Goal: Task Accomplishment & Management: Complete application form

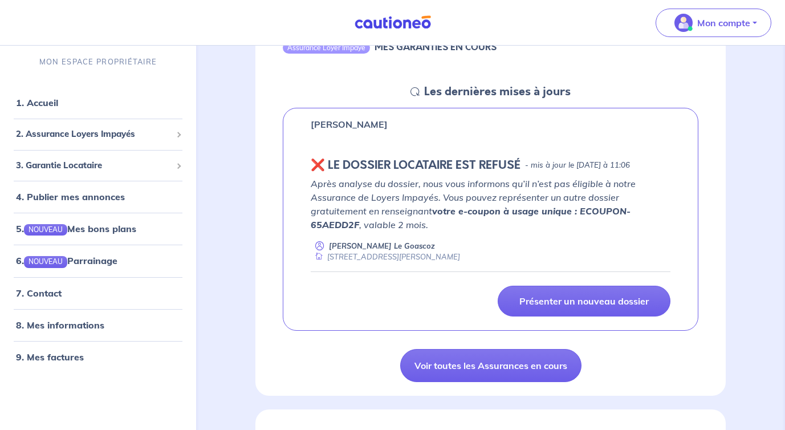
scroll to position [145, 0]
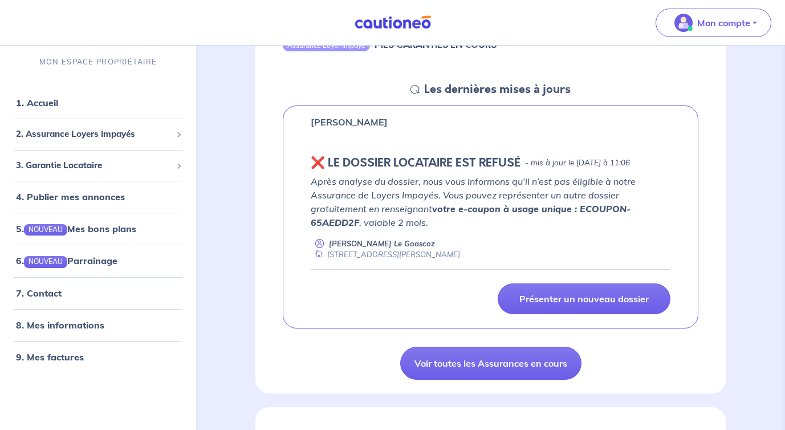
click at [492, 210] on strong "votre e-coupon à usage unique : ECOUPON-65AEDD2F" at bounding box center [471, 215] width 320 height 25
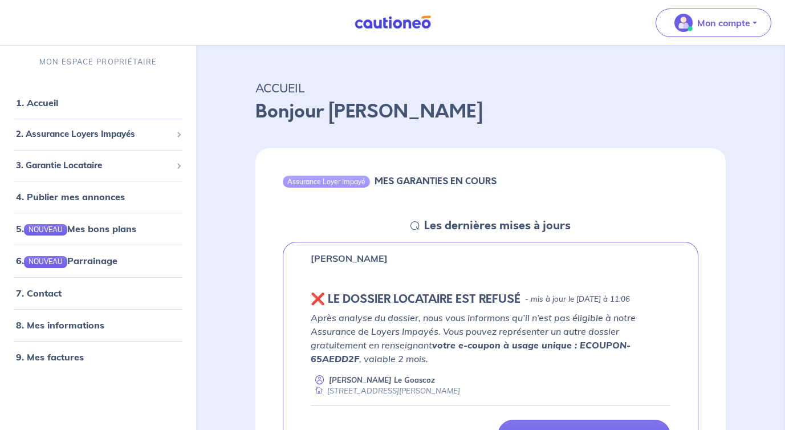
scroll to position [0, 0]
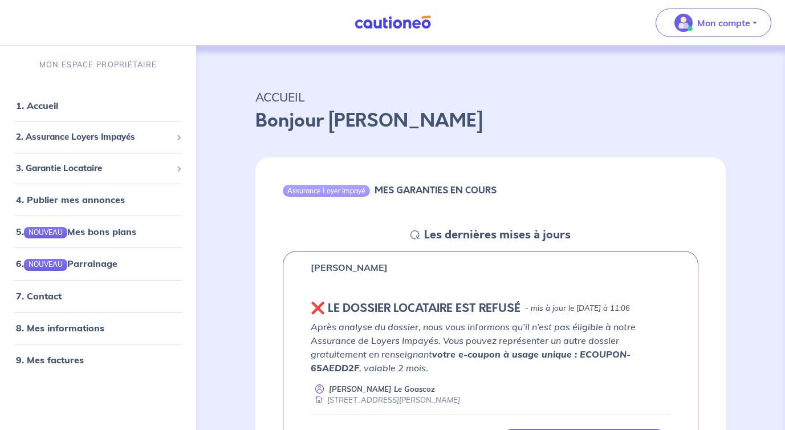
click at [483, 272] on div "[PERSON_NAME]" at bounding box center [491, 268] width 360 height 14
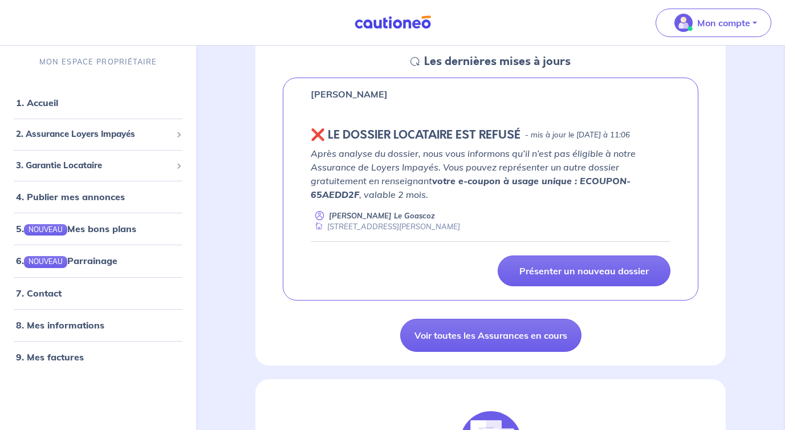
scroll to position [198, 0]
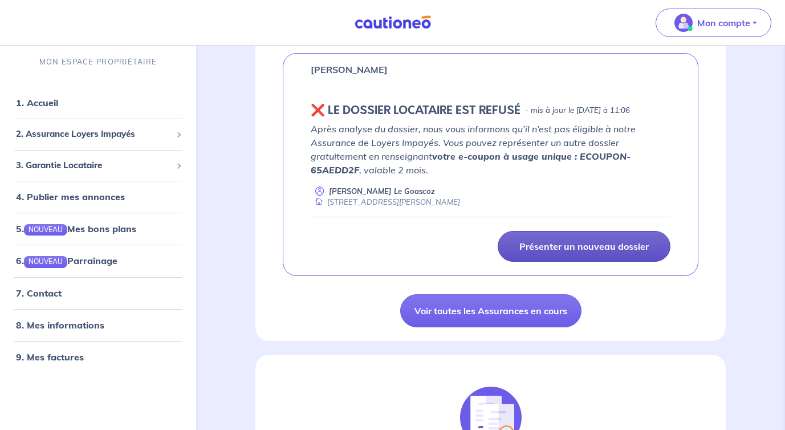
click at [626, 238] on link "Présenter un nouveau dossier" at bounding box center [584, 246] width 173 height 31
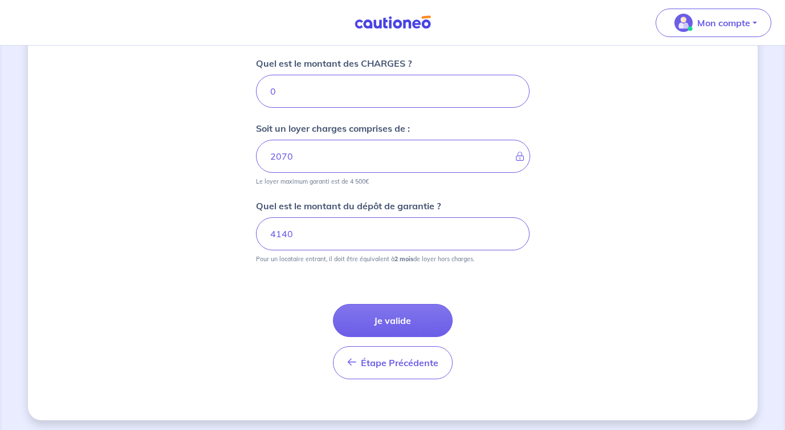
scroll to position [527, 0]
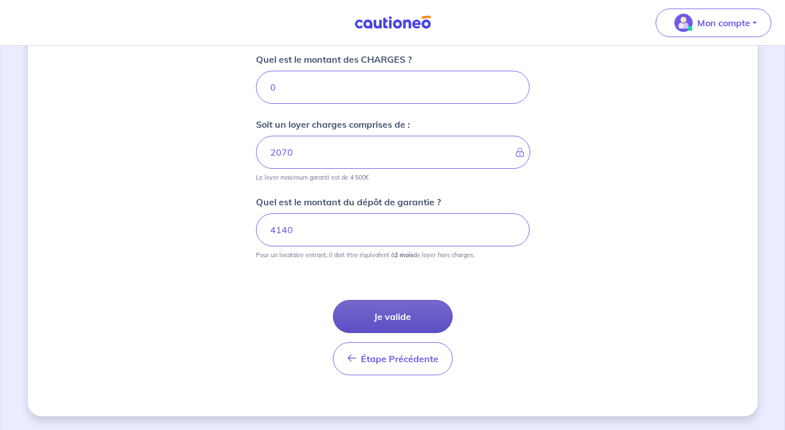
click at [411, 318] on button "Je valide" at bounding box center [393, 316] width 120 height 33
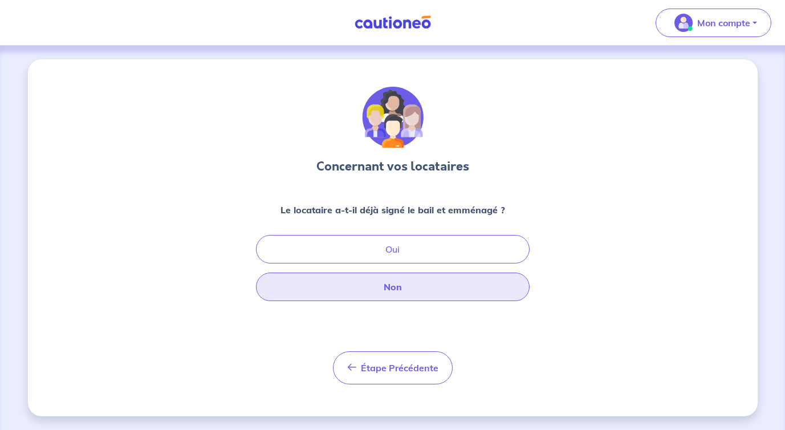
click at [414, 291] on button "Non" at bounding box center [393, 287] width 274 height 29
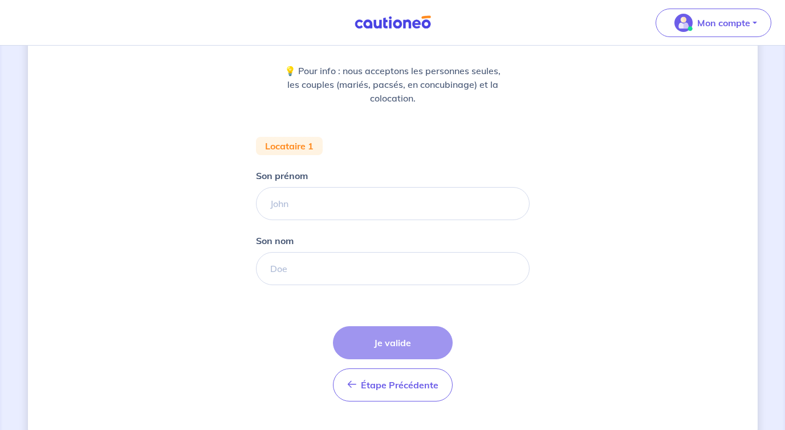
scroll to position [145, 0]
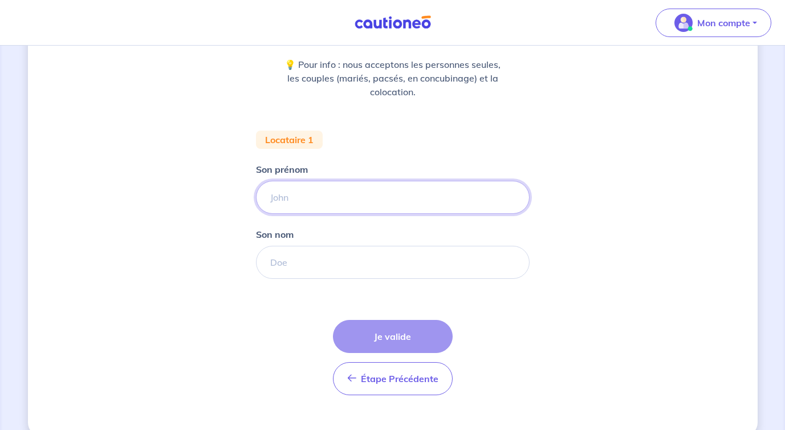
click at [400, 192] on input "Son prénom" at bounding box center [393, 197] width 274 height 33
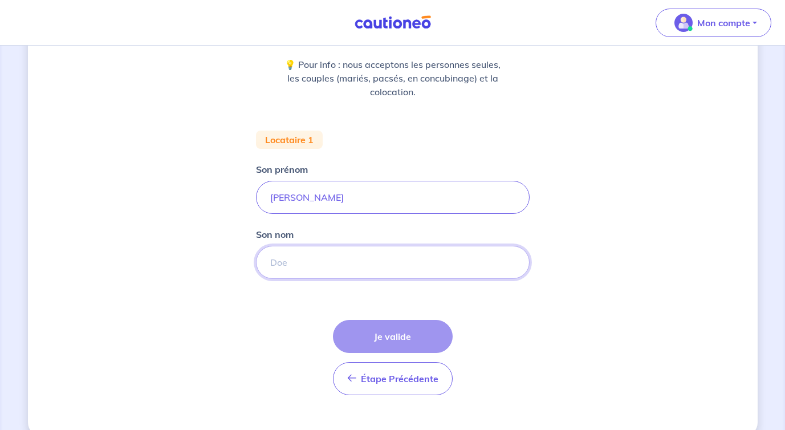
click at [364, 271] on input "Son nom" at bounding box center [393, 262] width 274 height 33
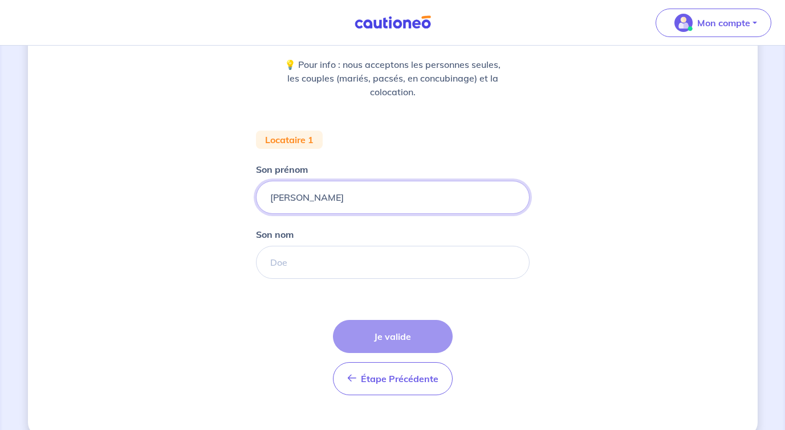
click at [354, 201] on input "[PERSON_NAME]" at bounding box center [393, 197] width 274 height 33
type input "Karima"
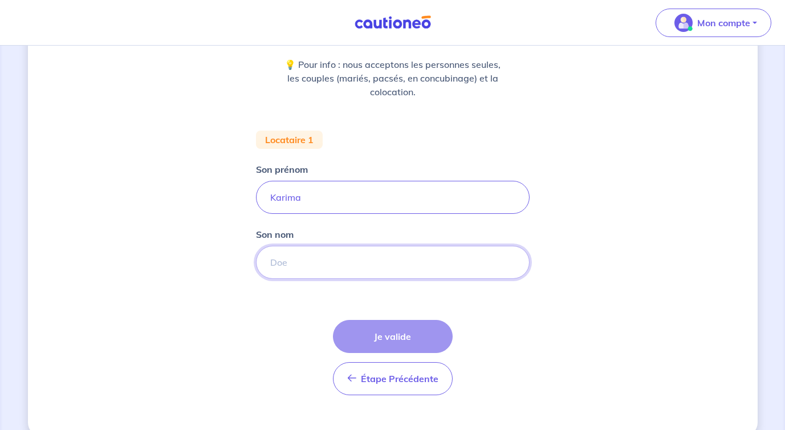
click at [318, 257] on input "Son nom" at bounding box center [393, 262] width 274 height 33
type input "Bouchehait"
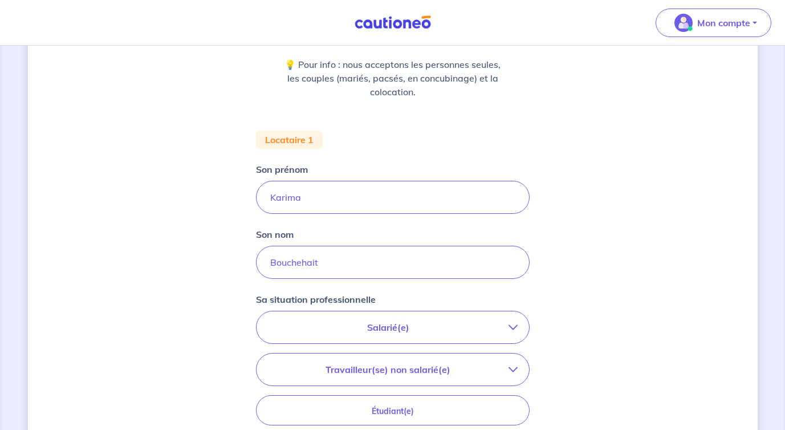
click at [428, 319] on button "Salarié(e)" at bounding box center [393, 327] width 273 height 32
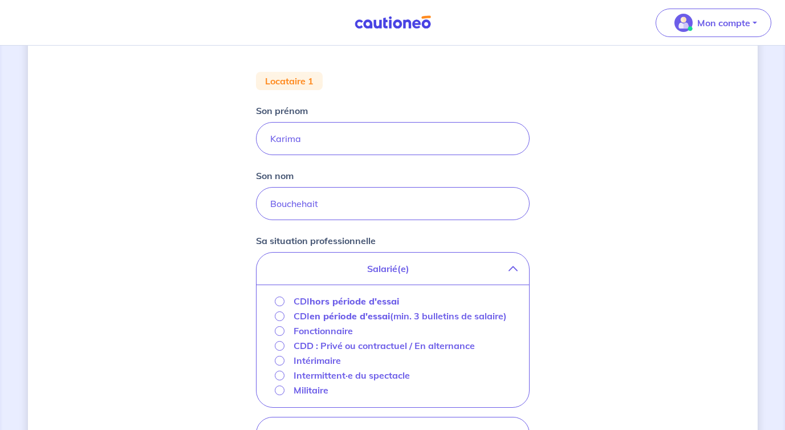
scroll to position [238, 0]
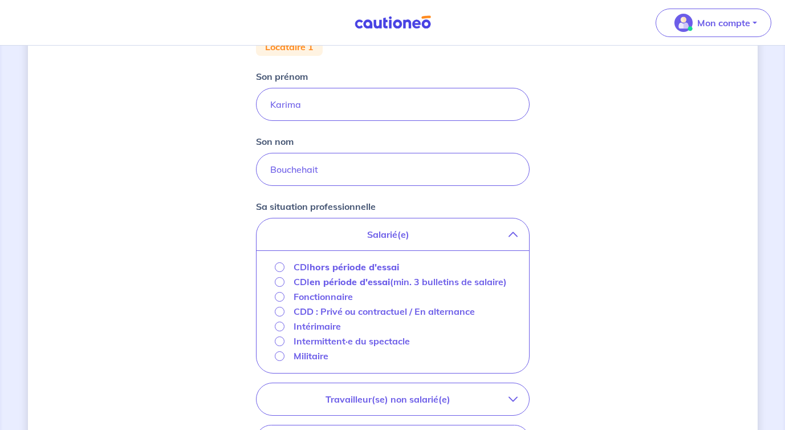
click at [377, 275] on p "CDI en période d'essai (min. 3 bulletins de salaire)" at bounding box center [400, 282] width 213 height 14
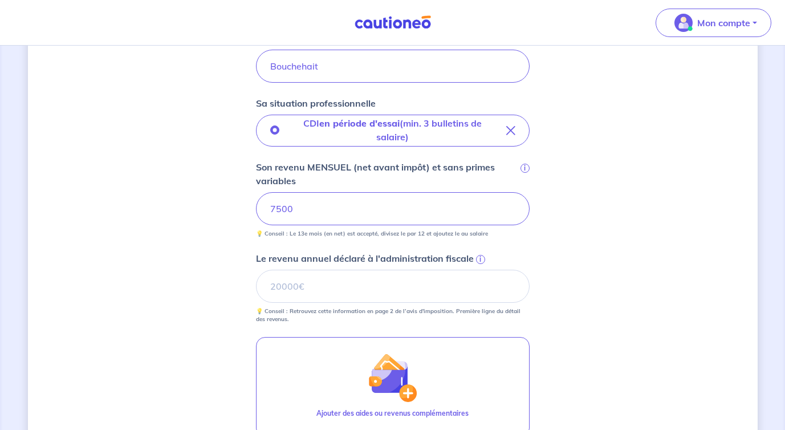
scroll to position [350, 0]
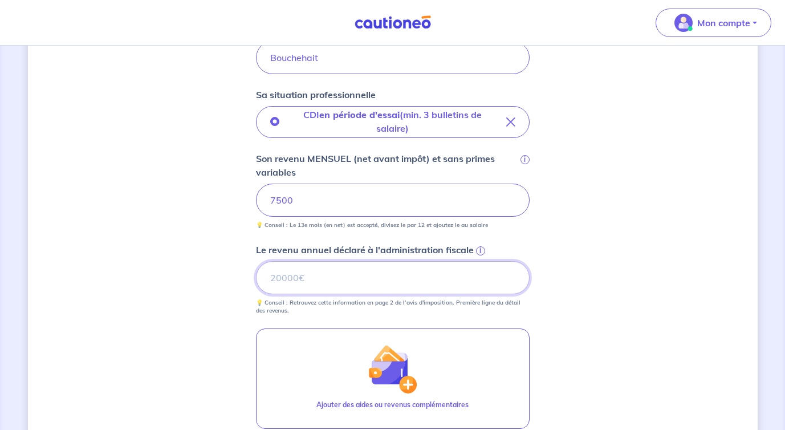
click at [323, 272] on input "Le revenu annuel déclaré à l'administration fiscale i" at bounding box center [393, 277] width 274 height 33
